Goal: Information Seeking & Learning: Find specific page/section

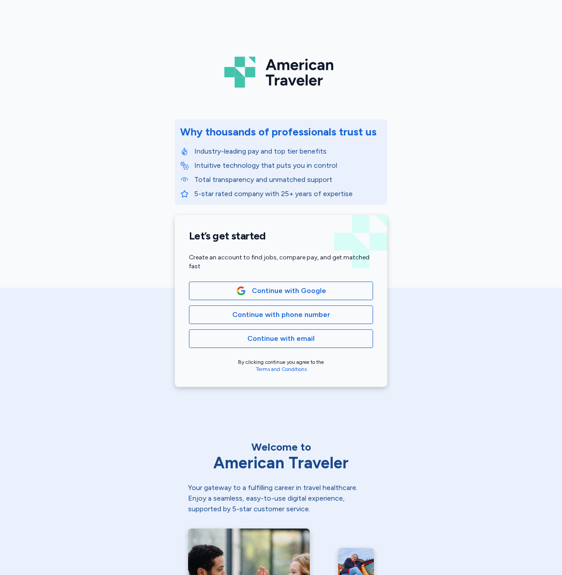
click at [255, 305] on button "Continue with phone number" at bounding box center [281, 314] width 184 height 19
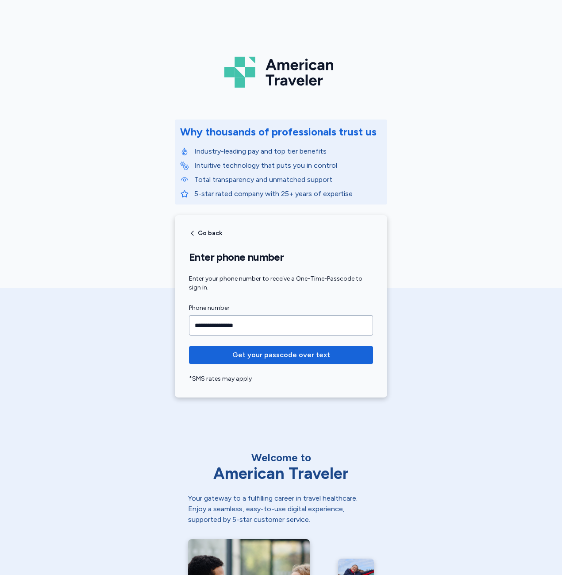
type input "**********"
click at [189, 346] on button "Get your passcode over text" at bounding box center [281, 355] width 184 height 18
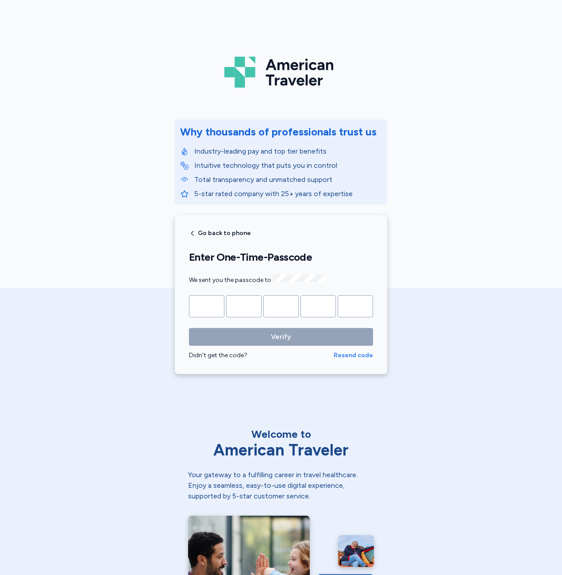
click at [348, 356] on span "Resend code" at bounding box center [353, 355] width 39 height 9
click at [228, 357] on div "Didn't get the code?" at bounding box center [261, 355] width 145 height 9
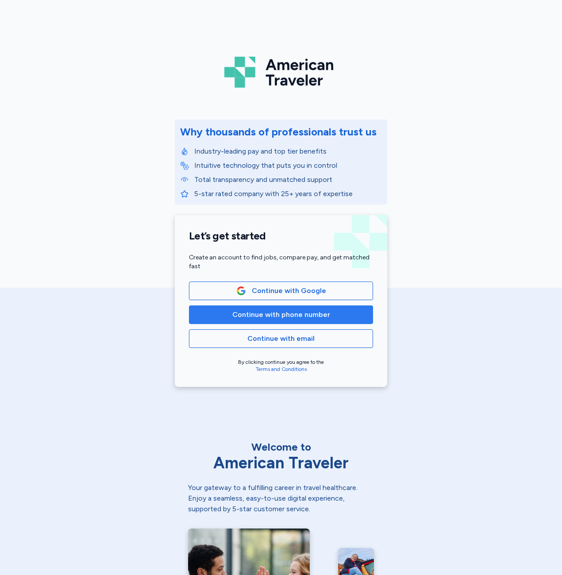
click at [260, 320] on button "Continue with phone number" at bounding box center [281, 314] width 184 height 19
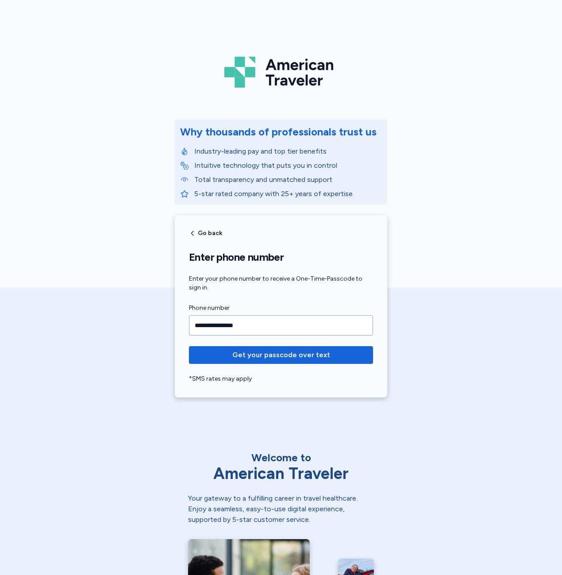
type input "**********"
click at [189, 346] on button "Get your passcode over text" at bounding box center [281, 355] width 184 height 18
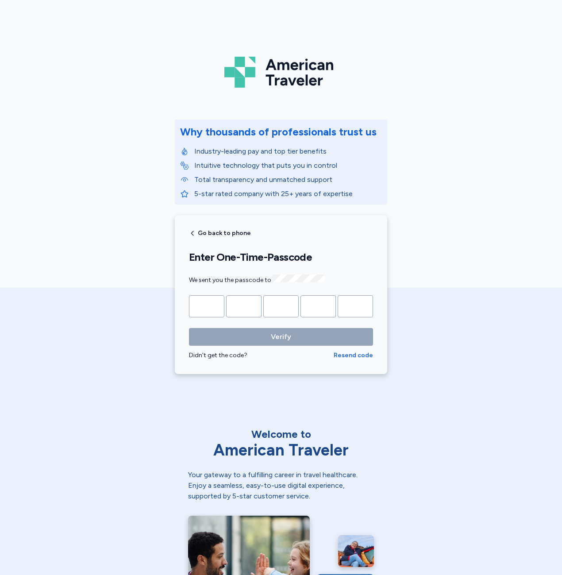
type input "*"
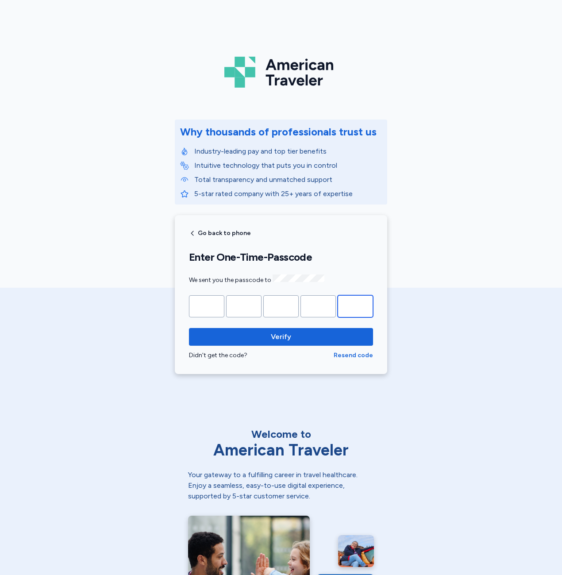
type input "*"
click at [189, 328] on button "Verify" at bounding box center [281, 337] width 184 height 18
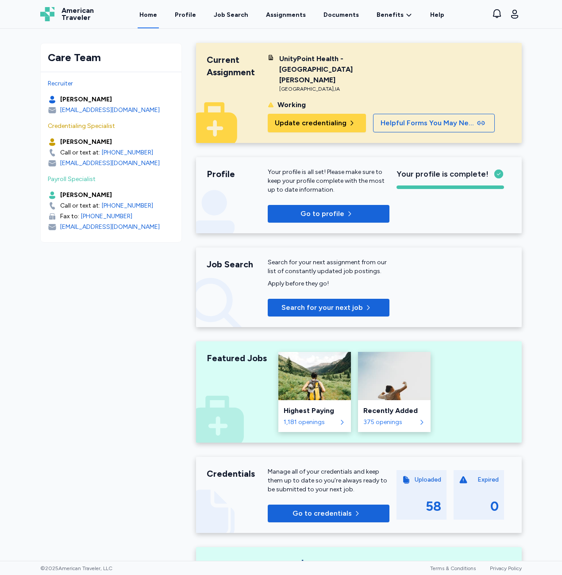
drag, startPoint x: 228, startPoint y: 18, endPoint x: 222, endPoint y: 36, distance: 19.0
click at [228, 17] on div "Job Search" at bounding box center [231, 15] width 35 height 9
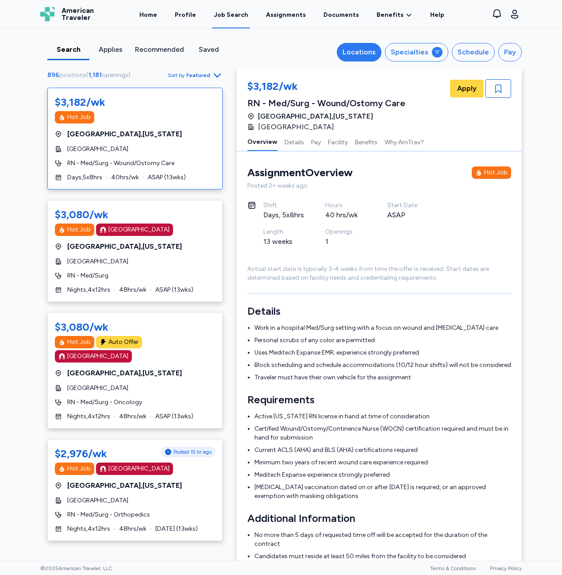
click at [373, 46] on button "Locations" at bounding box center [359, 52] width 45 height 19
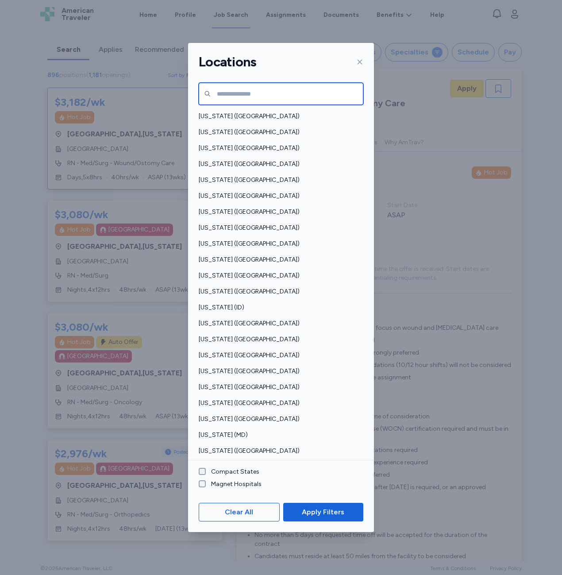
click at [280, 87] on input "text" at bounding box center [281, 94] width 165 height 22
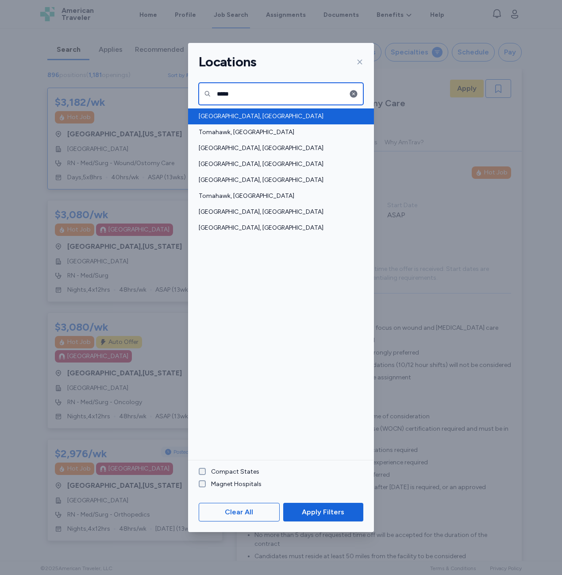
type input "*****"
click at [228, 122] on div "[GEOGRAPHIC_DATA], [GEOGRAPHIC_DATA]" at bounding box center [281, 116] width 186 height 16
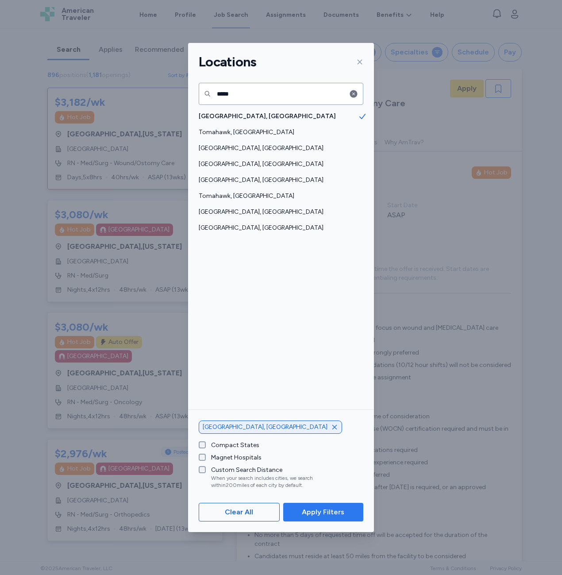
click at [310, 517] on span "Apply Filters" at bounding box center [323, 512] width 42 height 11
